Goal: Information Seeking & Learning: Learn about a topic

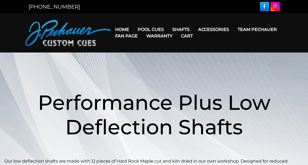
scroll to position [3, 0]
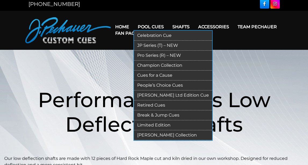
click at [149, 23] on link "Pool Cues" at bounding box center [151, 27] width 35 height 14
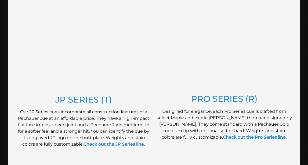
scroll to position [289, 0]
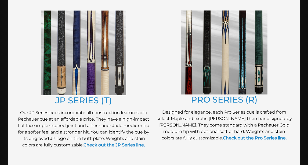
click at [199, 51] on img at bounding box center [224, 52] width 87 height 84
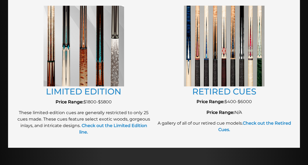
scroll to position [624, 0]
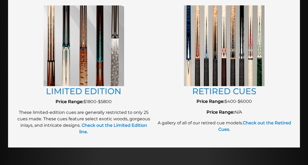
click at [208, 67] on img at bounding box center [224, 45] width 81 height 80
click at [220, 127] on strong "Check out the Retired Cues." at bounding box center [255, 126] width 73 height 12
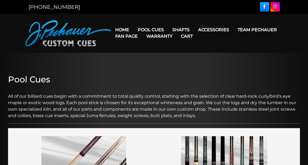
scroll to position [0, 0]
click at [126, 78] on h2 "Pool Cues" at bounding box center [154, 79] width 292 height 10
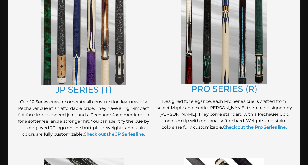
scroll to position [300, 0]
click at [187, 58] on img at bounding box center [224, 41] width 87 height 84
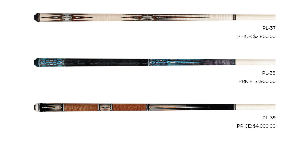
scroll to position [1387, 0]
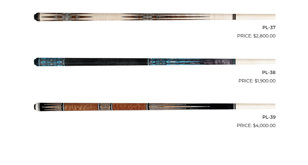
click at [118, 75] on img at bounding box center [154, 62] width 243 height 40
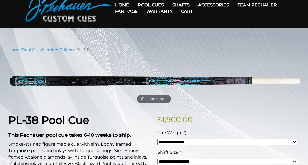
scroll to position [23, 0]
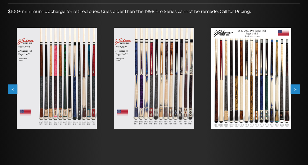
scroll to position [91, 0]
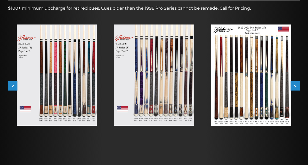
click at [176, 101] on img at bounding box center [154, 74] width 80 height 101
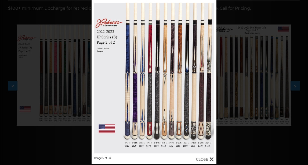
click at [211, 157] on div at bounding box center [205, 159] width 18 height 6
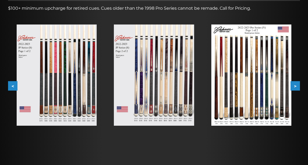
click at [243, 93] on img at bounding box center [252, 74] width 80 height 101
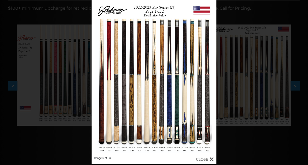
click at [211, 158] on div at bounding box center [205, 159] width 18 height 6
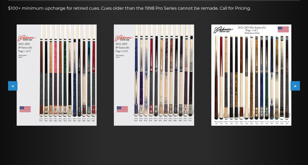
click at [92, 104] on img at bounding box center [57, 74] width 80 height 101
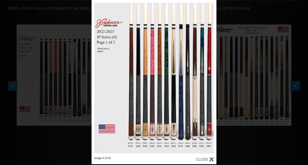
click at [92, 104] on link at bounding box center [120, 78] width 56 height 156
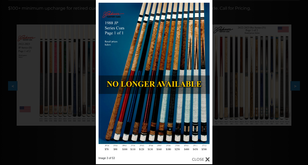
click at [208, 159] on div at bounding box center [201, 159] width 18 height 6
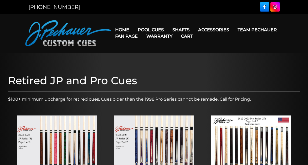
scroll to position [1, 0]
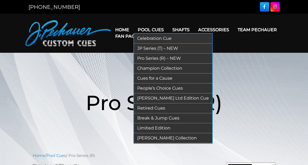
click at [156, 126] on link "Limited Edition" at bounding box center [173, 128] width 78 height 10
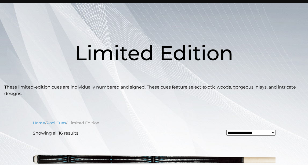
scroll to position [51, 0]
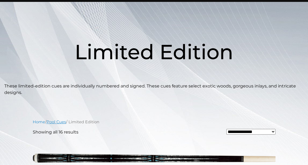
click at [58, 121] on link "Pool Cues" at bounding box center [57, 121] width 20 height 5
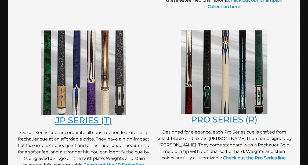
scroll to position [267, 0]
